Goal: Information Seeking & Learning: Learn about a topic

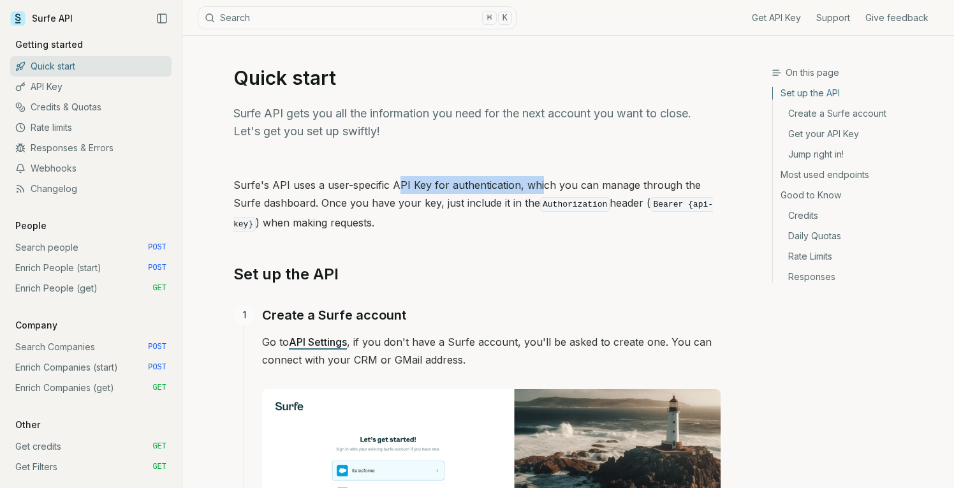
drag, startPoint x: 397, startPoint y: 182, endPoint x: 564, endPoint y: 181, distance: 167.0
click at [561, 181] on p "Surfe's API uses a user-specific API Key for authentication, which you can mana…" at bounding box center [476, 204] width 487 height 57
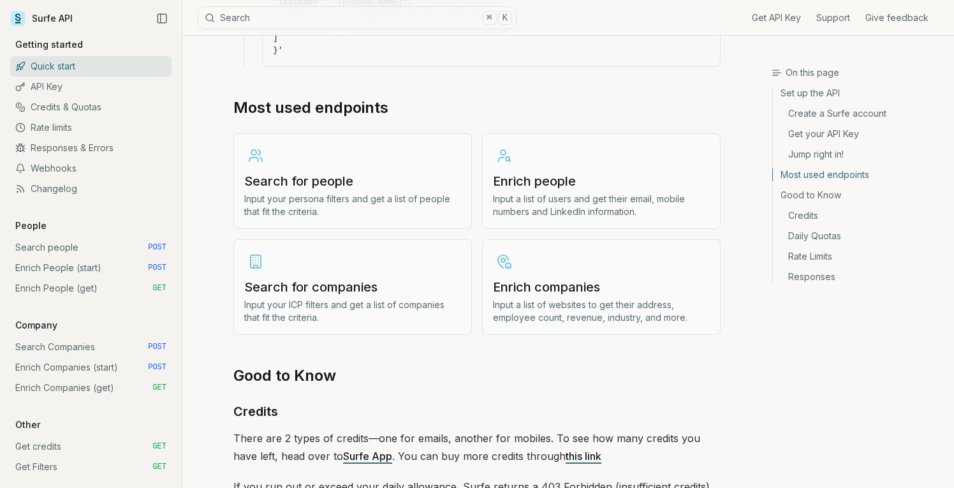
scroll to position [1457, 0]
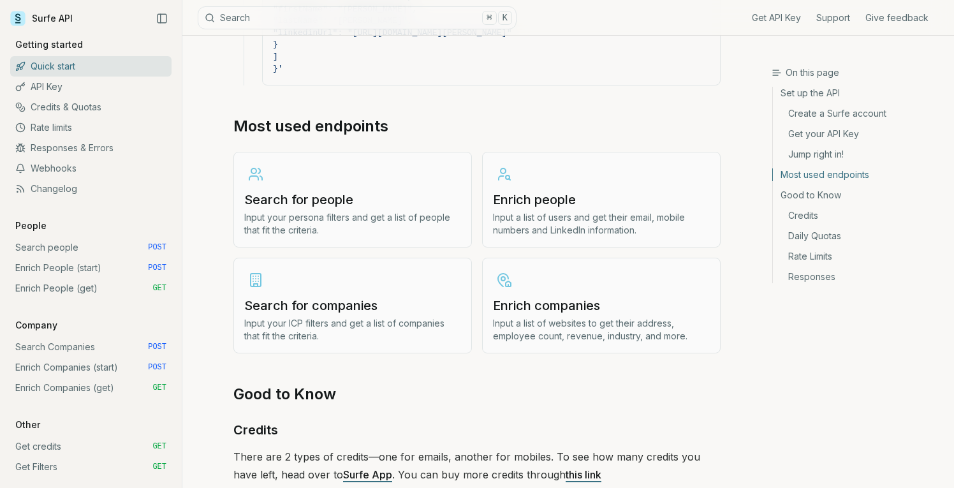
click at [583, 184] on link "Enrich people Input a list of users and get their email, mobile numbers and Lin…" at bounding box center [601, 200] width 238 height 96
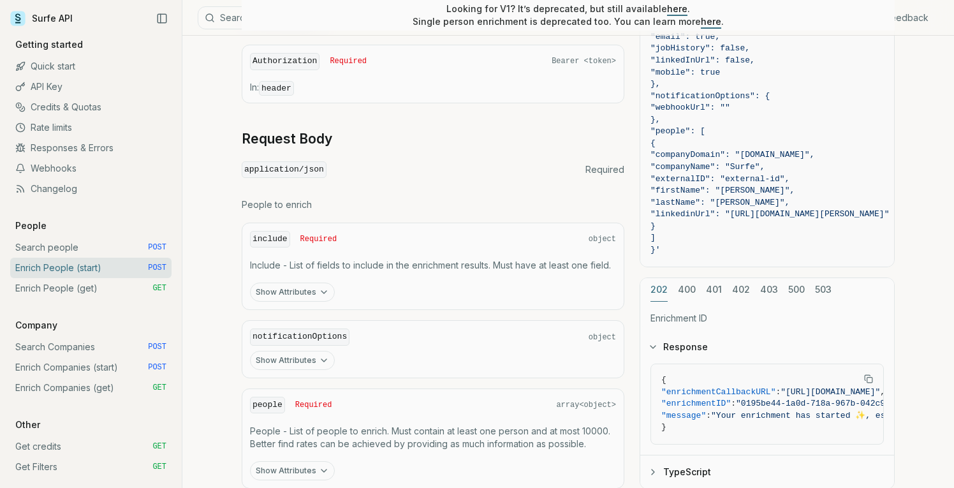
scroll to position [559, 0]
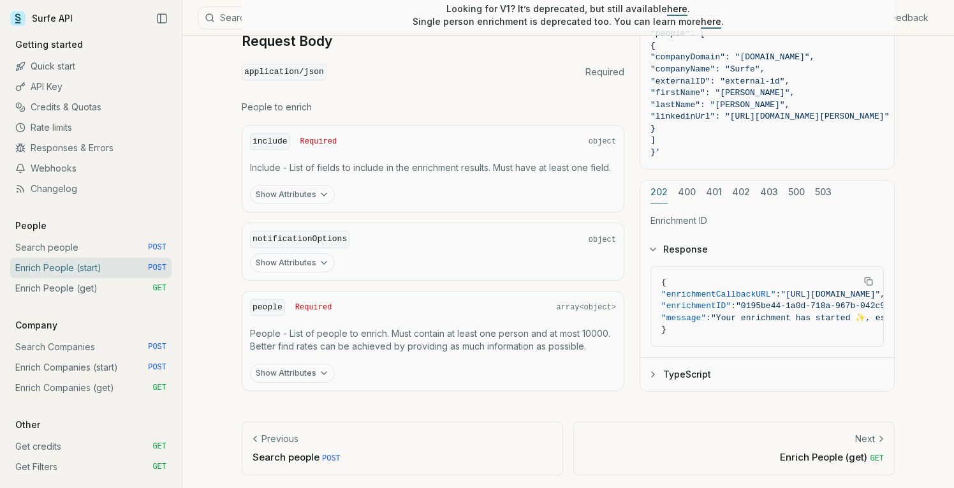
click at [313, 374] on button "Show Attributes" at bounding box center [292, 372] width 85 height 19
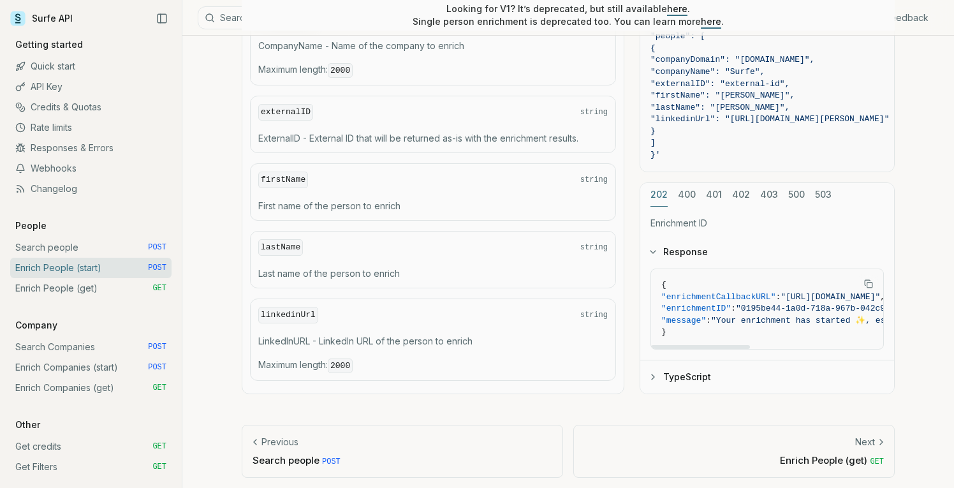
scroll to position [1025, 0]
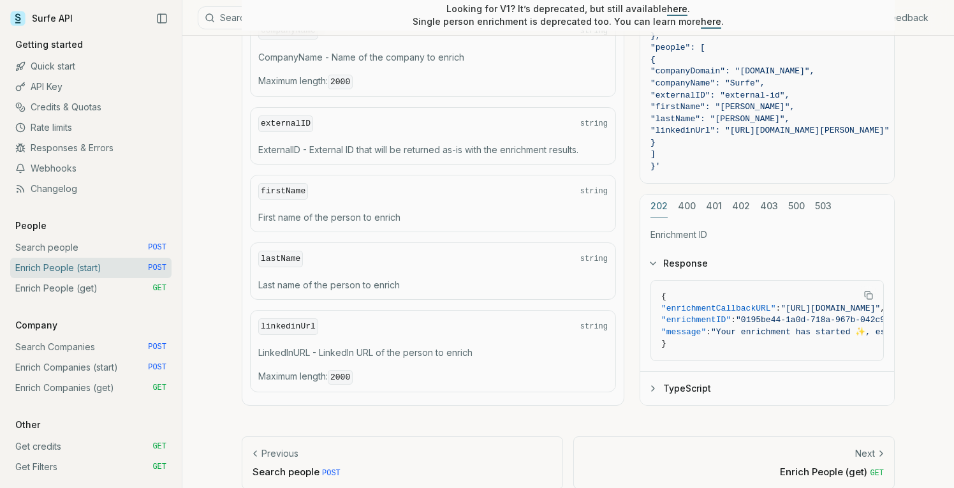
click at [275, 450] on p "Previous" at bounding box center [279, 453] width 37 height 13
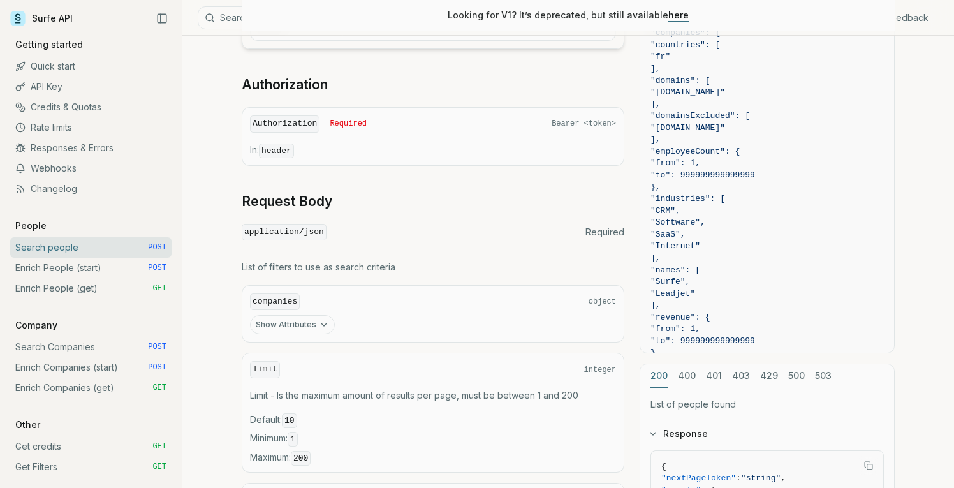
scroll to position [301, 0]
click at [70, 170] on link "Webhooks" at bounding box center [90, 168] width 161 height 20
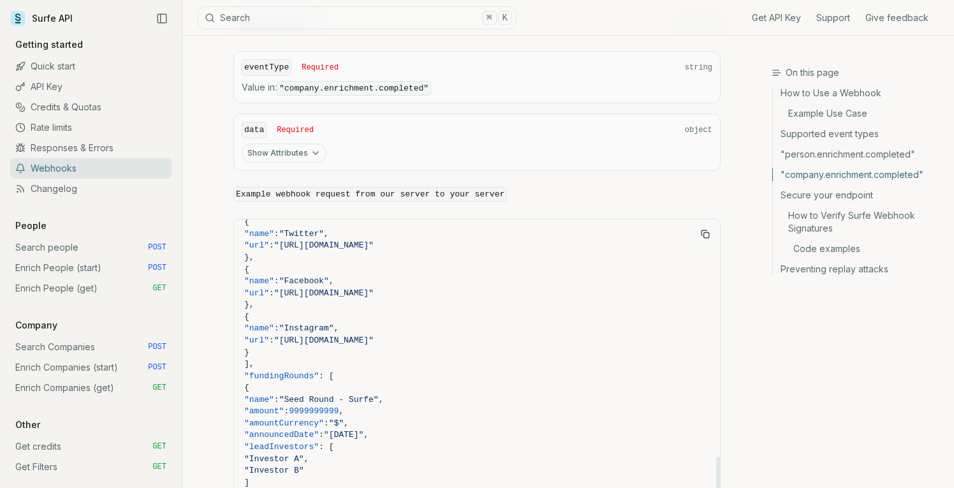
scroll to position [905, 0]
